Goal: Navigation & Orientation: Find specific page/section

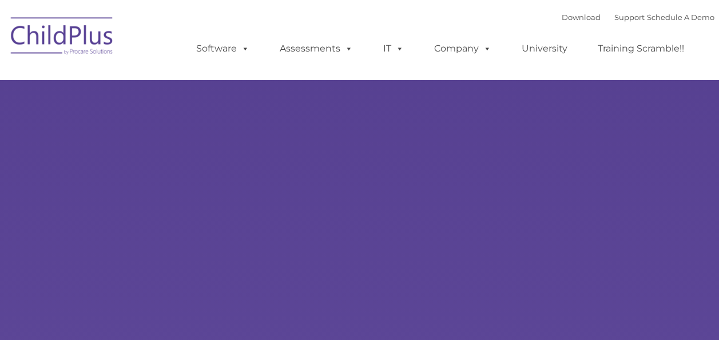
type input ""
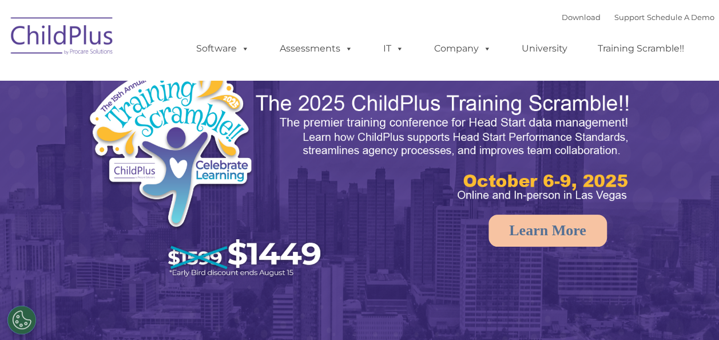
select select "MEDIUM"
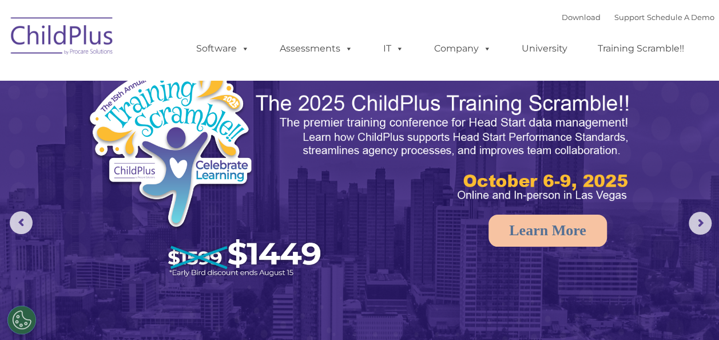
drag, startPoint x: 718, startPoint y: 43, endPoint x: 727, endPoint y: 96, distance: 53.0
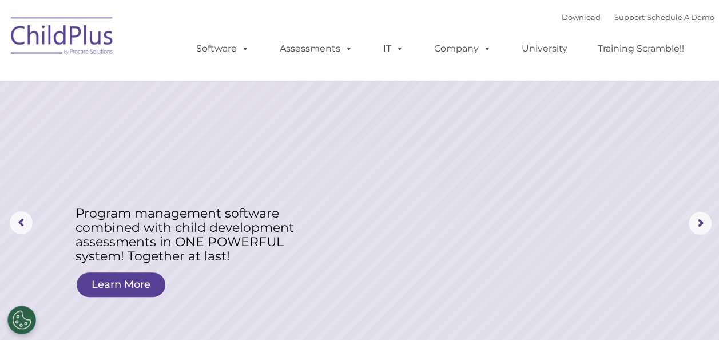
click at [66, 37] on img at bounding box center [62, 37] width 114 height 57
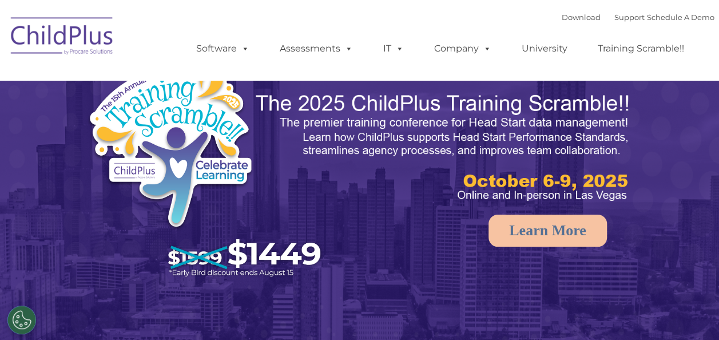
select select "MEDIUM"
